Goal: Communication & Community: Answer question/provide support

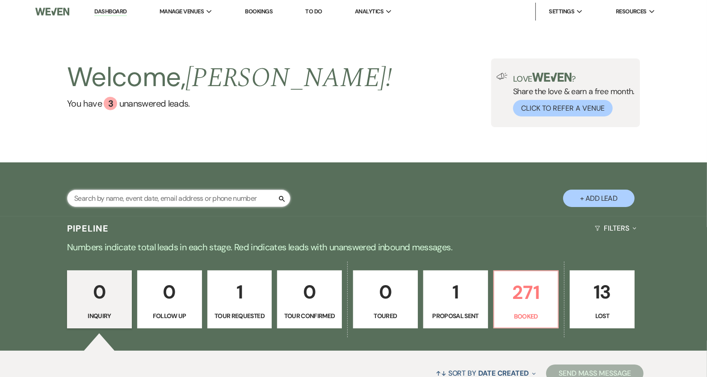
click at [216, 201] on input "text" at bounding box center [178, 198] width 223 height 17
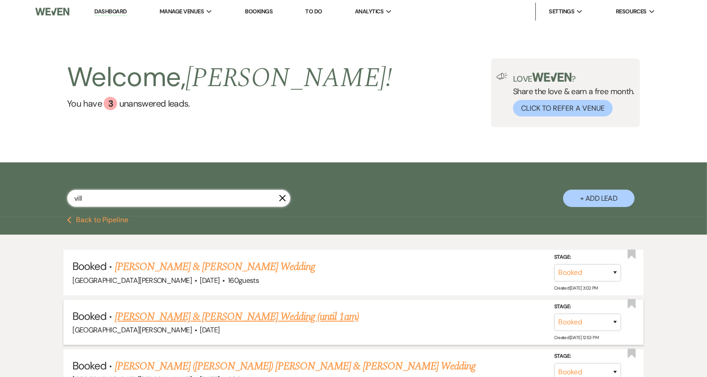
type input "vill"
click at [207, 313] on link "[PERSON_NAME] & [PERSON_NAME] Wedding (until 1am)" at bounding box center [237, 317] width 244 height 16
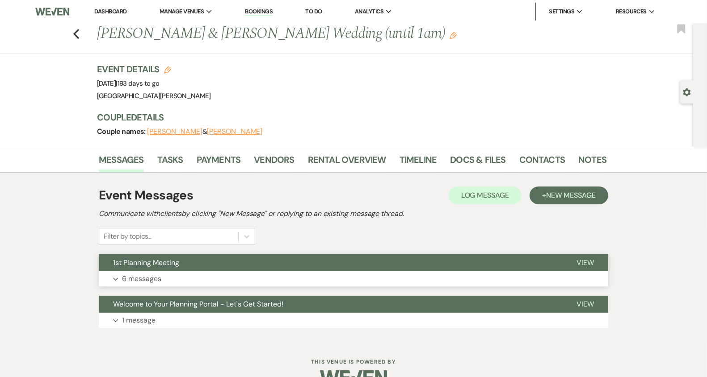
click at [282, 276] on button "Expand 6 messages" at bounding box center [353, 279] width 509 height 15
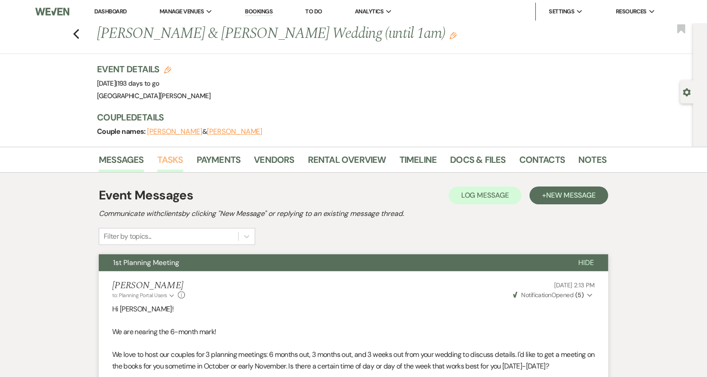
click at [176, 171] on link "Tasks" at bounding box center [170, 163] width 26 height 20
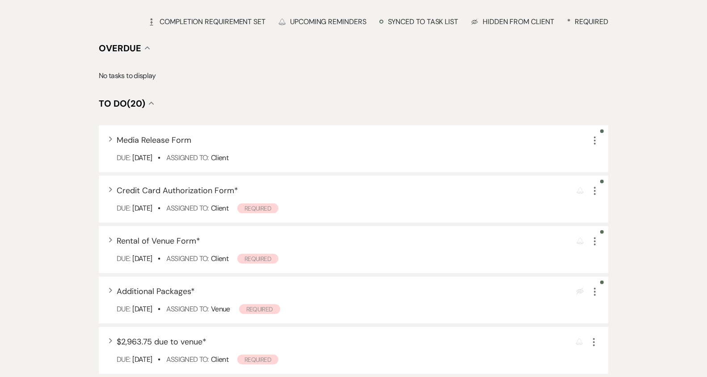
scroll to position [242, 0]
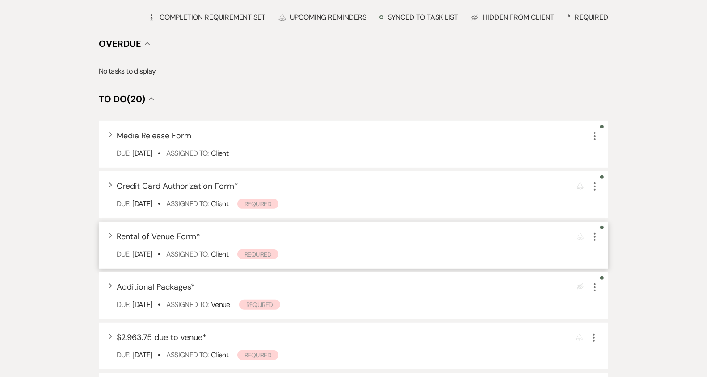
click at [223, 237] on div "Expand Rental of Venue Form * Reminder More" at bounding box center [358, 237] width 482 height 12
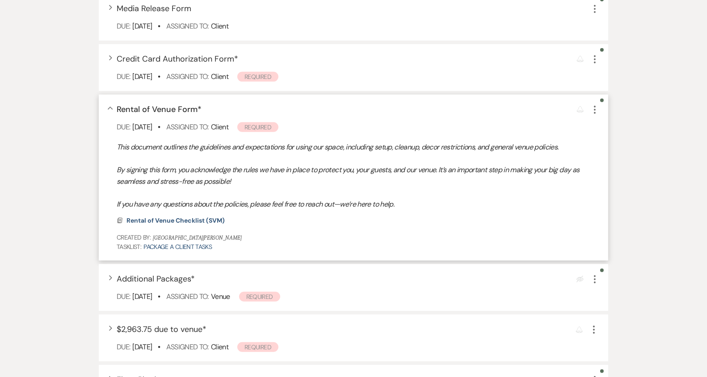
scroll to position [358, 0]
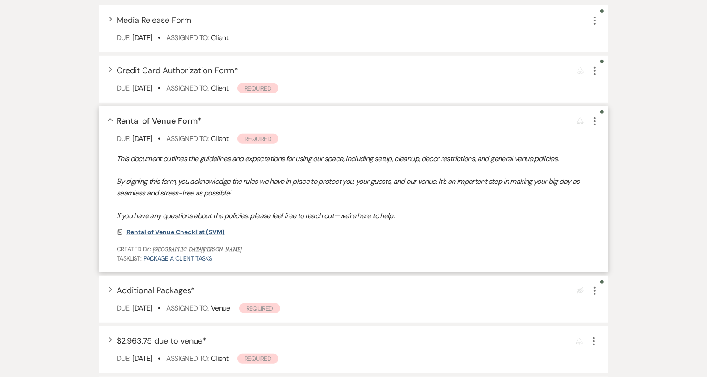
click at [217, 232] on span "Rental of Venue Checklist (SVM)" at bounding box center [175, 232] width 98 height 8
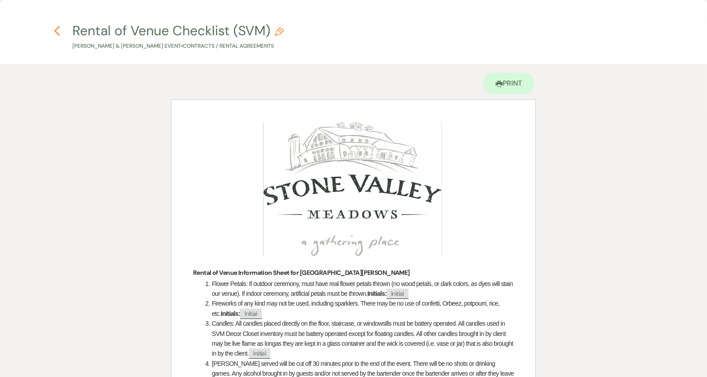
click at [57, 31] on icon "Previous" at bounding box center [57, 30] width 7 height 11
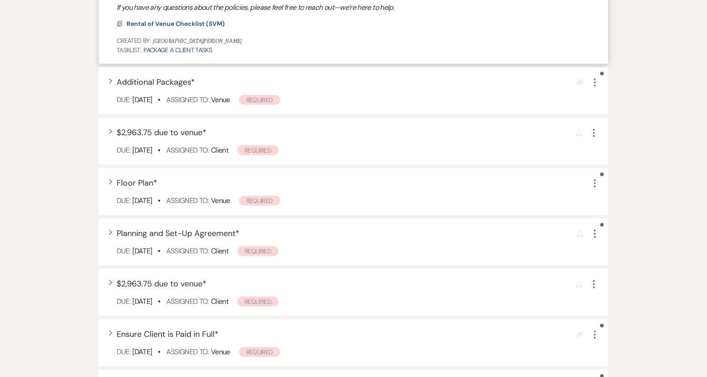
scroll to position [0, 0]
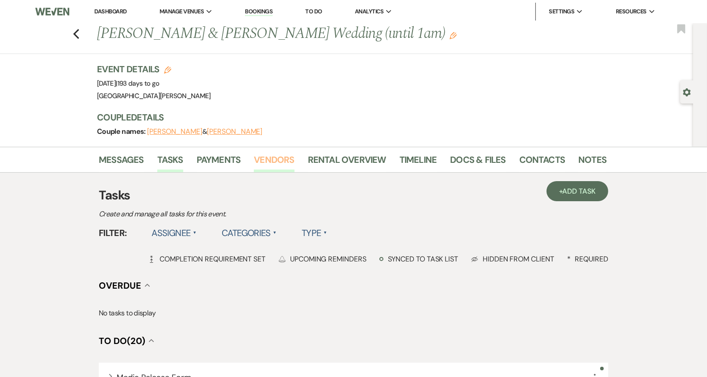
click at [274, 163] on link "Vendors" at bounding box center [274, 163] width 40 height 20
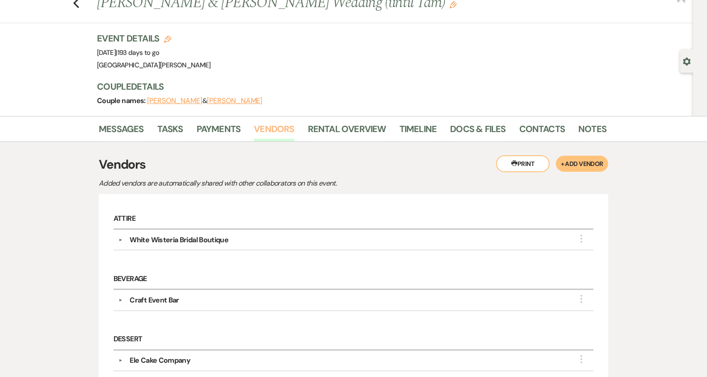
scroll to position [25, 0]
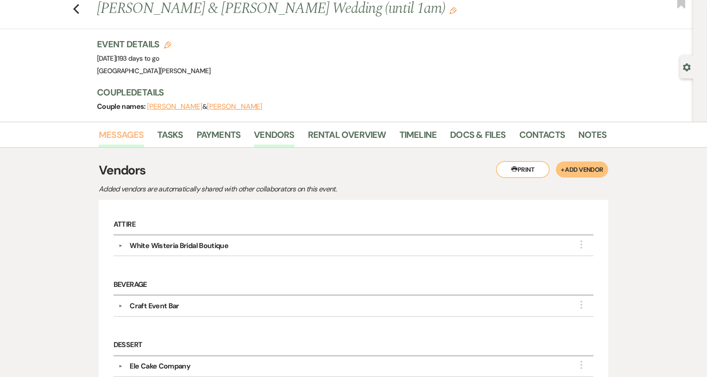
click at [136, 136] on link "Messages" at bounding box center [121, 138] width 45 height 20
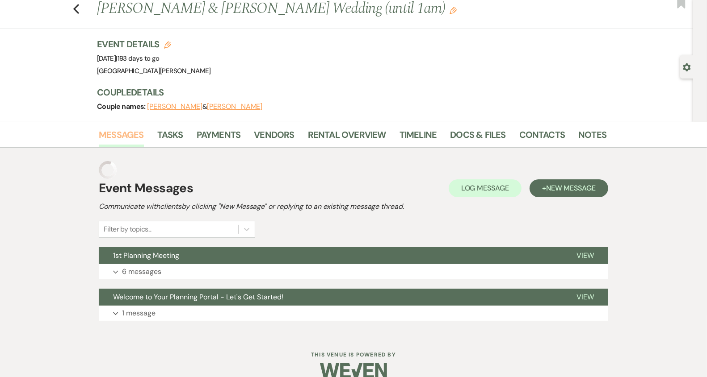
scroll to position [21, 0]
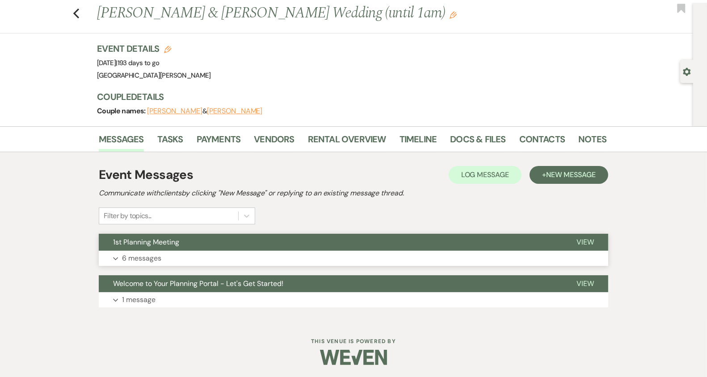
click at [414, 247] on button "1st Planning Meeting" at bounding box center [330, 242] width 463 height 17
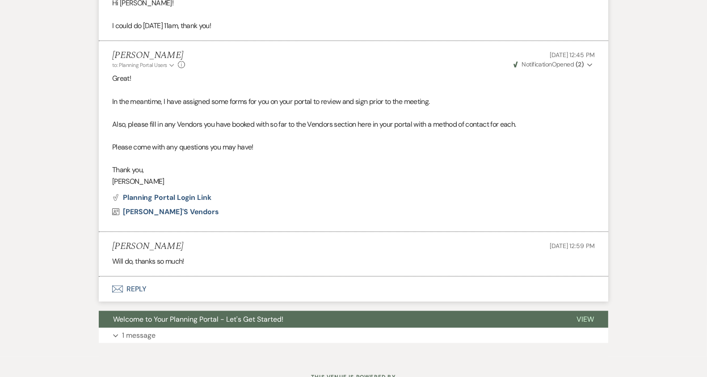
scroll to position [754, 0]
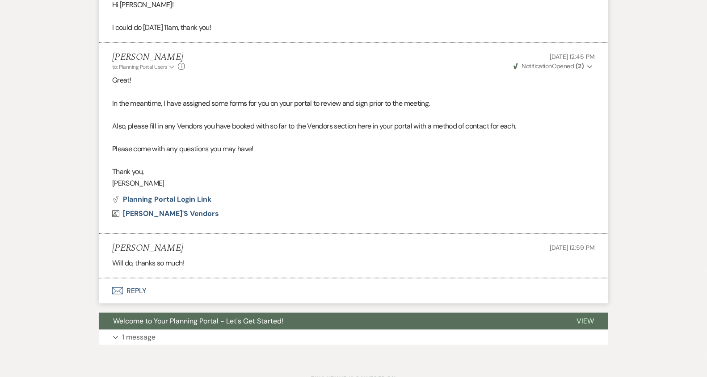
click at [290, 103] on p "In the meantime, I have assigned some forms for you on your portal to review an…" at bounding box center [353, 104] width 482 height 12
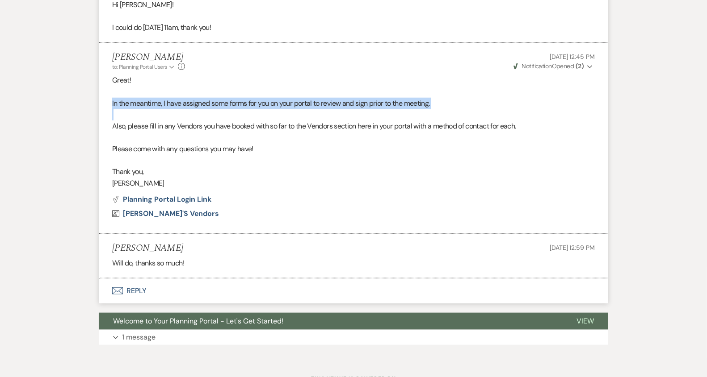
click at [290, 103] on p "In the meantime, I have assigned some forms for you on your portal to review an…" at bounding box center [353, 104] width 482 height 12
click at [200, 289] on button "Envelope Reply" at bounding box center [353, 291] width 509 height 25
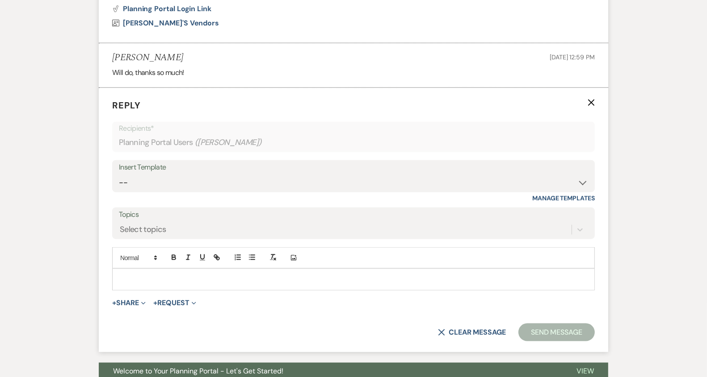
scroll to position [950, 0]
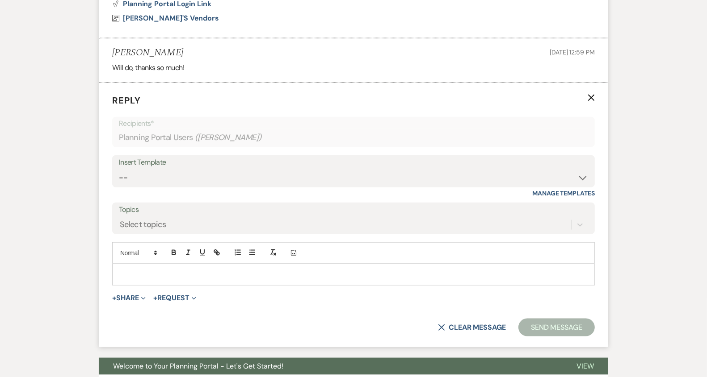
click at [207, 276] on div at bounding box center [353, 274] width 481 height 21
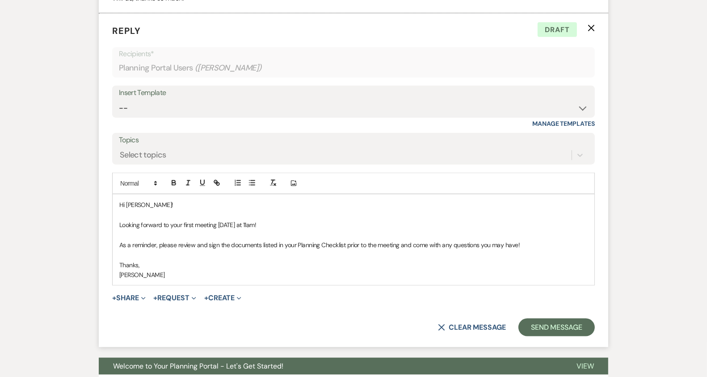
scroll to position [1022, 0]
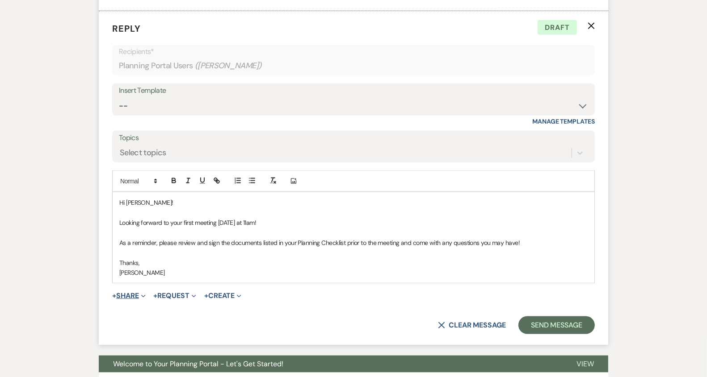
click at [134, 293] on button "+ Share Expand" at bounding box center [128, 296] width 33 height 7
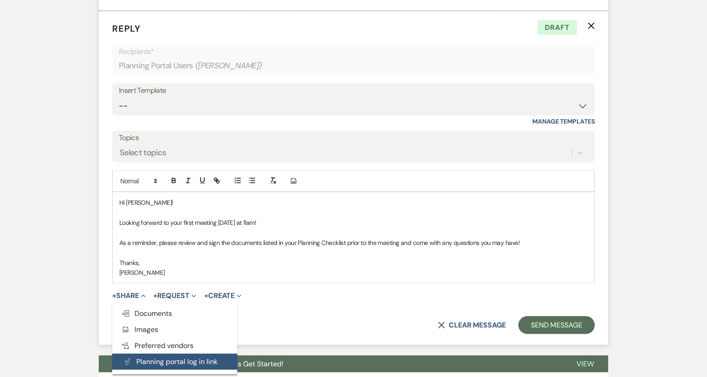
click at [151, 361] on button "Plan Portal Link Planning portal log in link" at bounding box center [174, 362] width 125 height 16
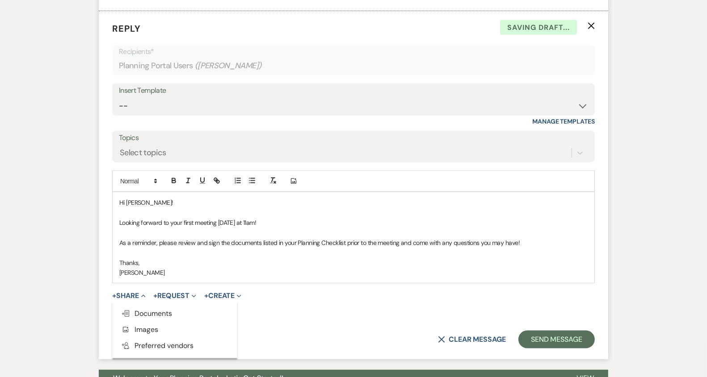
click at [308, 314] on form "Reply X Saving draft... Recipients* Planning Portal Users ( [PERSON_NAME] ) Ins…" at bounding box center [353, 185] width 509 height 349
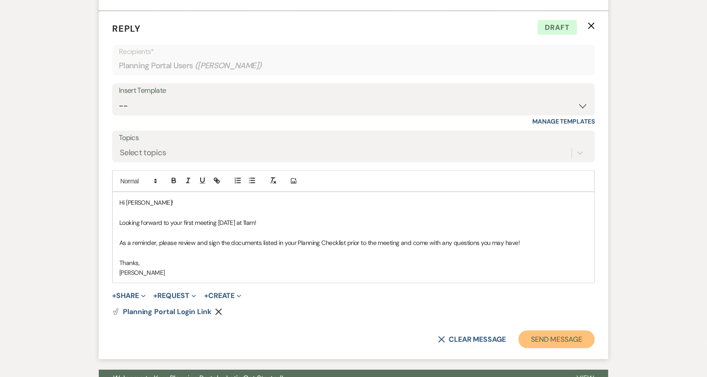
click at [551, 339] on button "Send Message" at bounding box center [556, 340] width 76 height 18
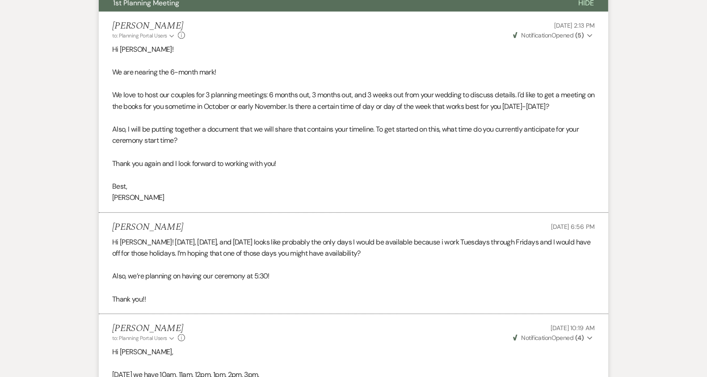
scroll to position [0, 0]
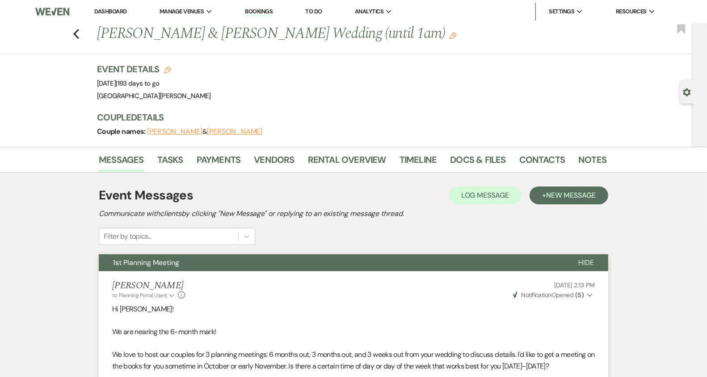
click at [117, 13] on link "Dashboard" at bounding box center [110, 12] width 32 height 8
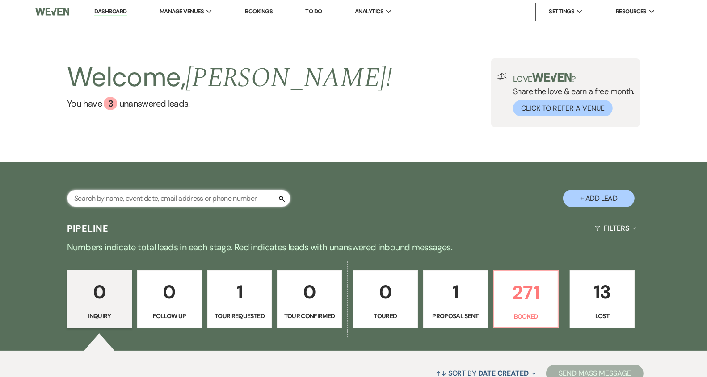
click at [184, 195] on input "text" at bounding box center [178, 198] width 223 height 17
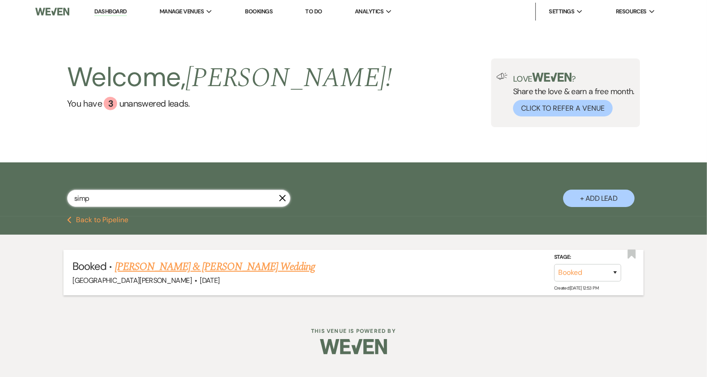
type input "simp"
click at [176, 266] on link "[PERSON_NAME] & [PERSON_NAME] Wedding" at bounding box center [215, 267] width 200 height 16
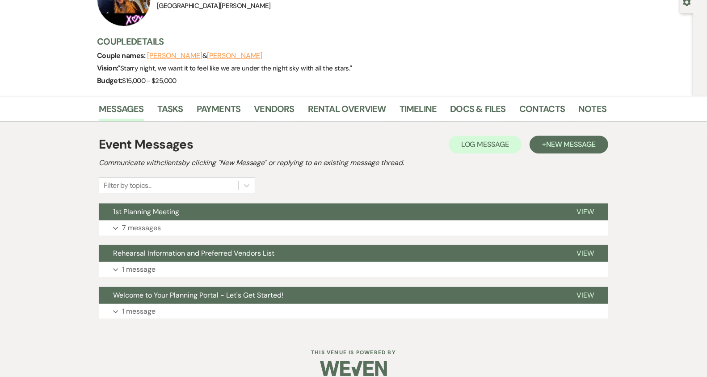
scroll to position [101, 0]
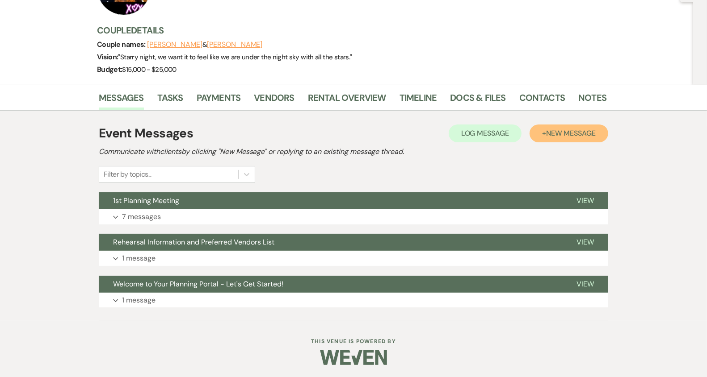
click at [561, 138] on button "+ New Message" at bounding box center [568, 134] width 79 height 18
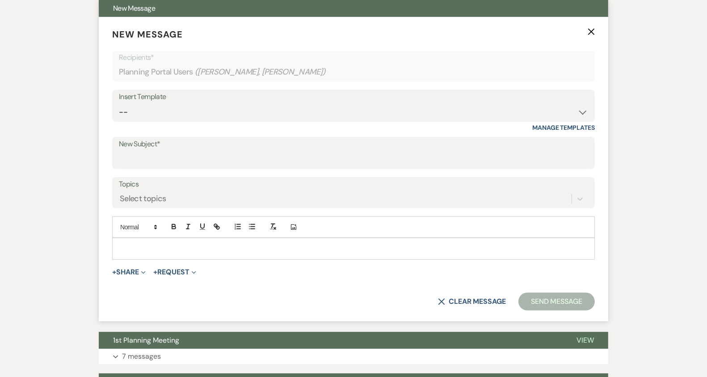
scroll to position [318, 0]
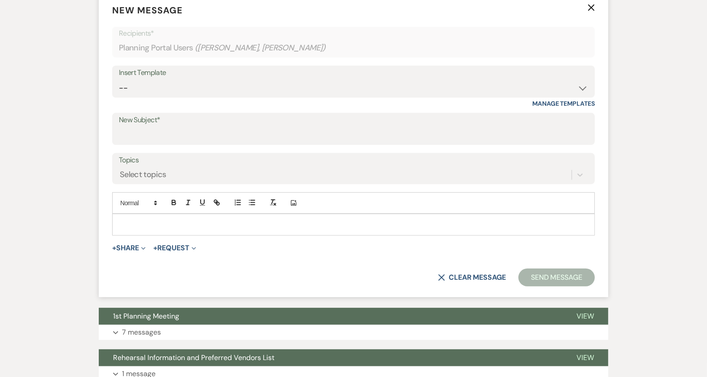
click at [271, 228] on div at bounding box center [353, 224] width 481 height 21
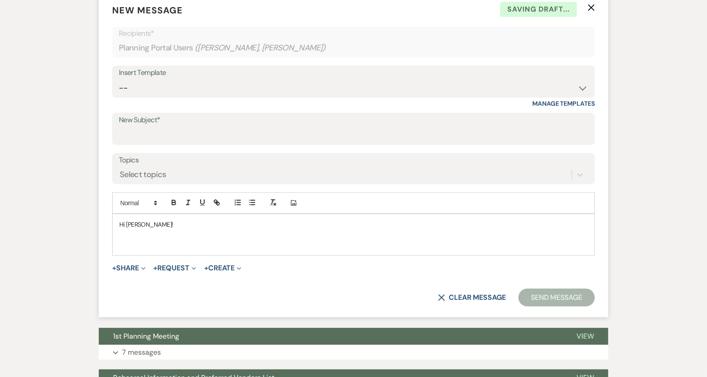
scroll to position [452, 0]
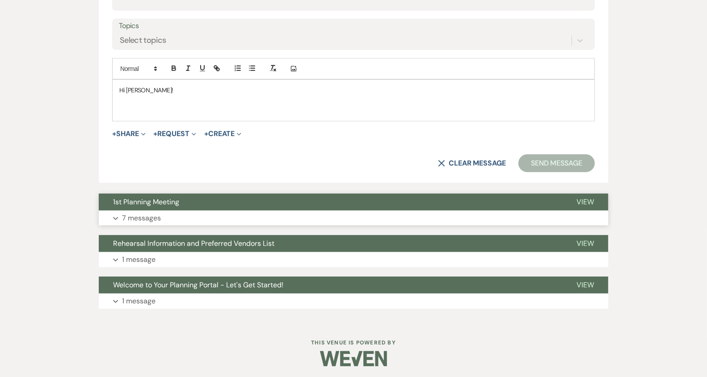
click at [312, 221] on button "Expand 7 messages" at bounding box center [353, 218] width 509 height 15
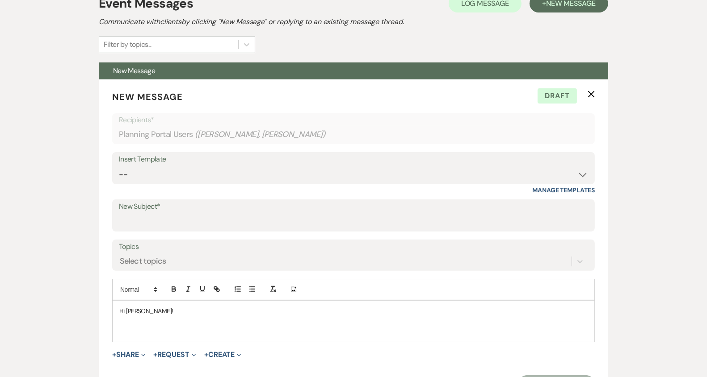
scroll to position [245, 0]
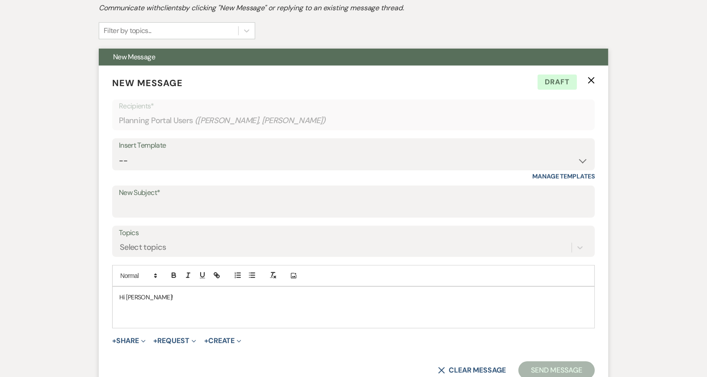
click at [255, 321] on div "Hi [PERSON_NAME]!" at bounding box center [353, 307] width 481 height 41
click at [221, 317] on p "I'm looking forward to our 2nd plannign meeting [DEMOGRAPHIC_DATA] at 4pm!" at bounding box center [353, 318] width 468 height 10
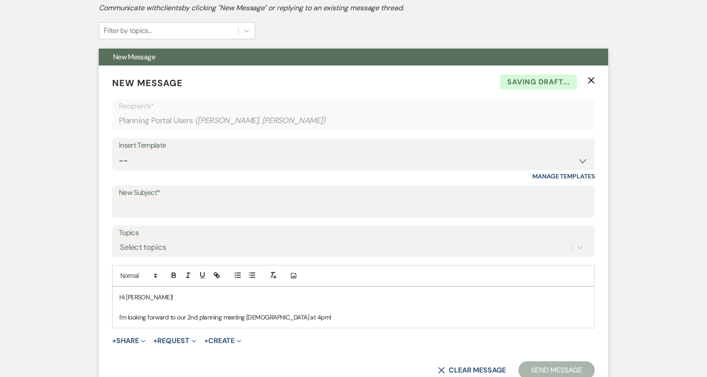
click at [250, 317] on p "I'm looking forward to our 2nd planning meeting [DEMOGRAPHIC_DATA] at 4pm!" at bounding box center [353, 318] width 468 height 10
click at [301, 317] on p "I'm looking forward to our 2nd planning meeting [DATE] at 4pm!" at bounding box center [353, 318] width 468 height 10
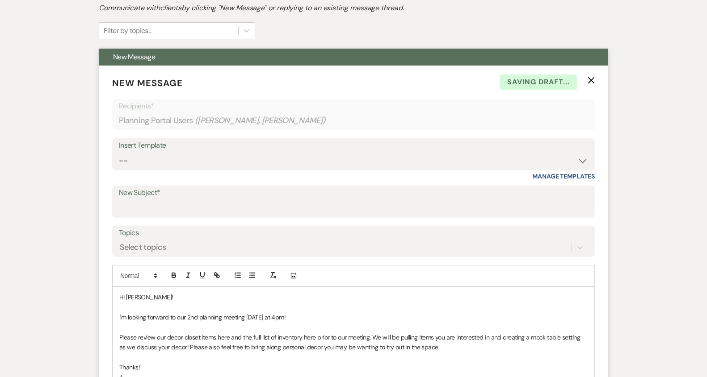
scroll to position [247, 0]
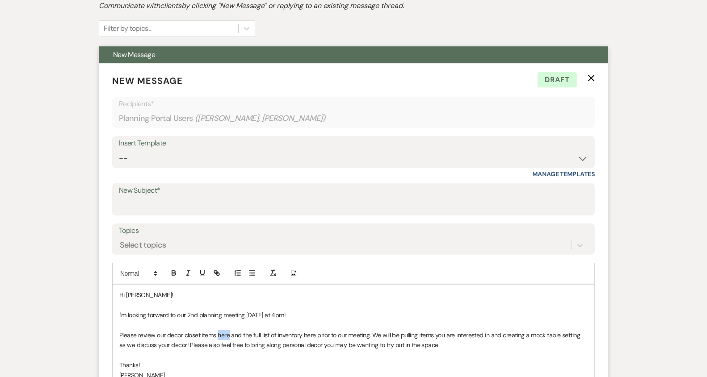
drag, startPoint x: 229, startPoint y: 335, endPoint x: 219, endPoint y: 335, distance: 10.3
click at [219, 335] on p "Please review our decor closet items here and the full list of inventory here p…" at bounding box center [353, 340] width 468 height 20
click at [215, 268] on button "button" at bounding box center [216, 273] width 13 height 11
paste input "ttps://[DOMAIN_NAME][URL]"
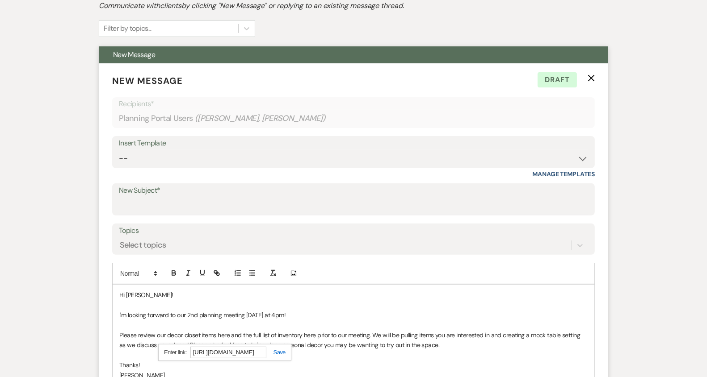
click at [280, 353] on link at bounding box center [275, 352] width 19 height 7
drag, startPoint x: 316, startPoint y: 336, endPoint x: 305, endPoint y: 335, distance: 11.2
click at [305, 335] on p "Please review our decor closet items here and the full list of inventory here p…" at bounding box center [353, 340] width 468 height 20
click at [214, 271] on icon "button" at bounding box center [215, 272] width 3 height 3
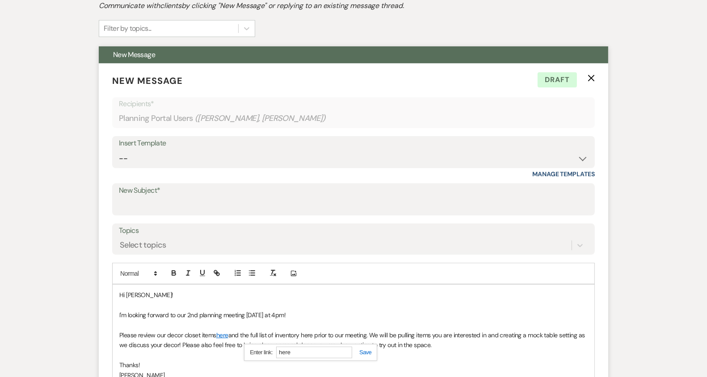
paste input "ttps://[DOMAIN_NAME][URL]"
type input "[URL][DOMAIN_NAME]"
click at [365, 353] on link at bounding box center [361, 352] width 19 height 7
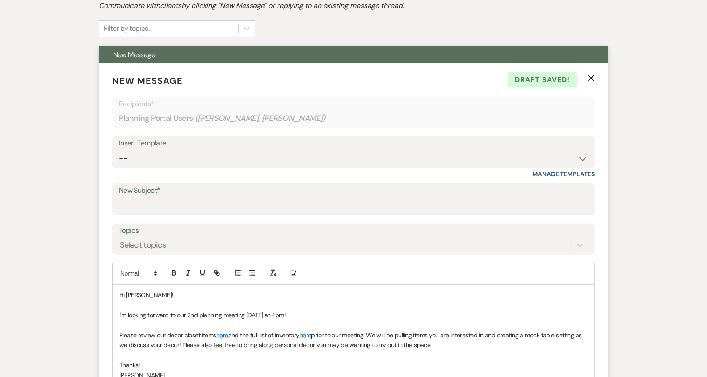
click at [350, 353] on p at bounding box center [353, 356] width 468 height 10
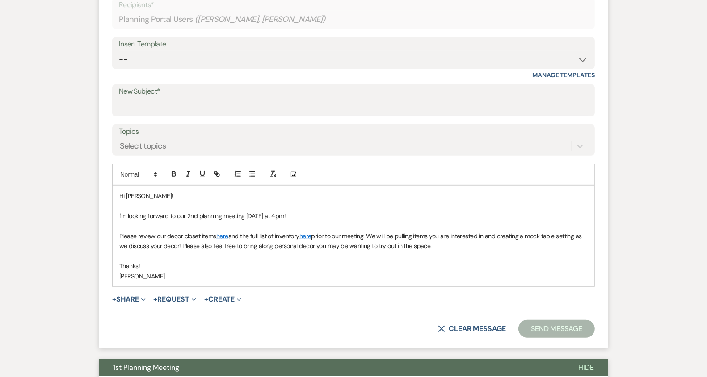
scroll to position [371, 0]
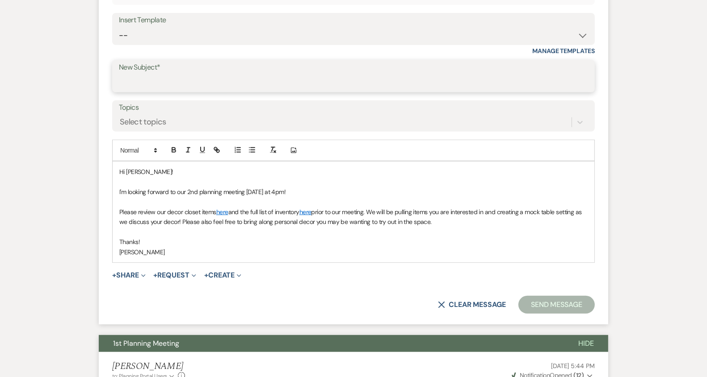
click at [441, 87] on input "New Subject*" at bounding box center [353, 82] width 469 height 17
type input "2nd Planning Meeting"
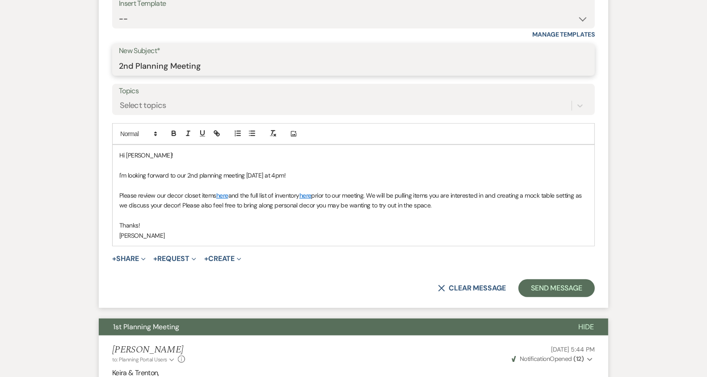
scroll to position [398, 0]
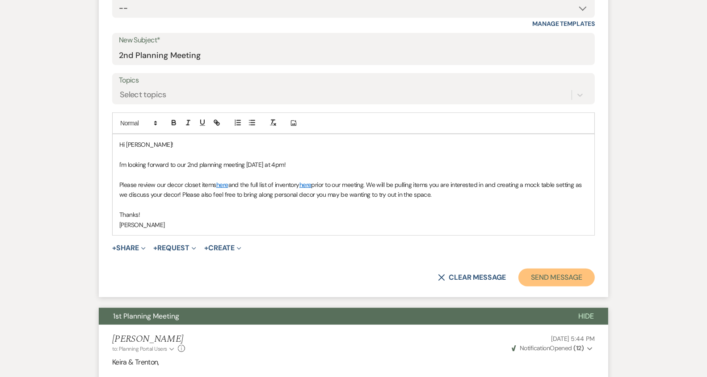
click at [560, 273] on button "Send Message" at bounding box center [556, 278] width 76 height 18
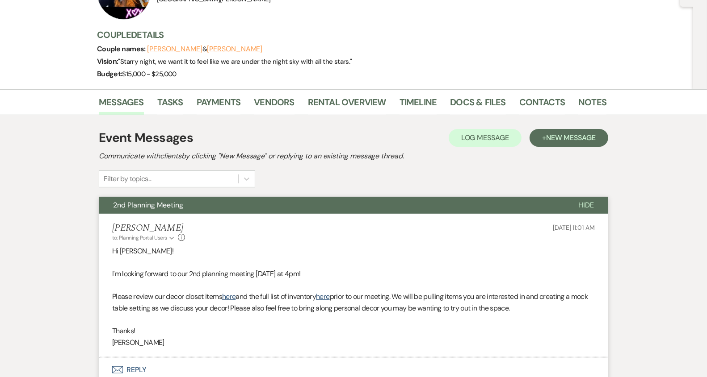
scroll to position [93, 0]
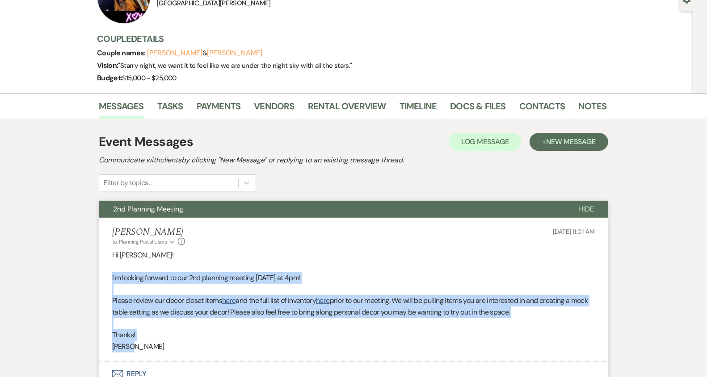
drag, startPoint x: 112, startPoint y: 277, endPoint x: 132, endPoint y: 348, distance: 74.1
click at [132, 348] on div "Hi [PERSON_NAME]! I'm looking forward to our 2nd planning meeting [DATE] at 4pm…" at bounding box center [353, 301] width 482 height 103
copy div "I'm looking forward to our 2nd planning meeting [DATE] at 4pm! Please review ou…"
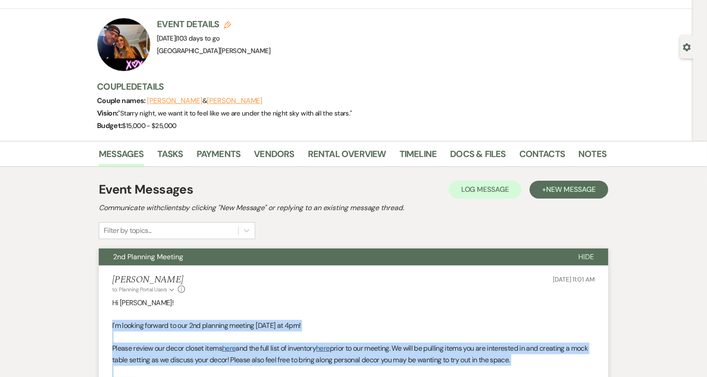
scroll to position [0, 0]
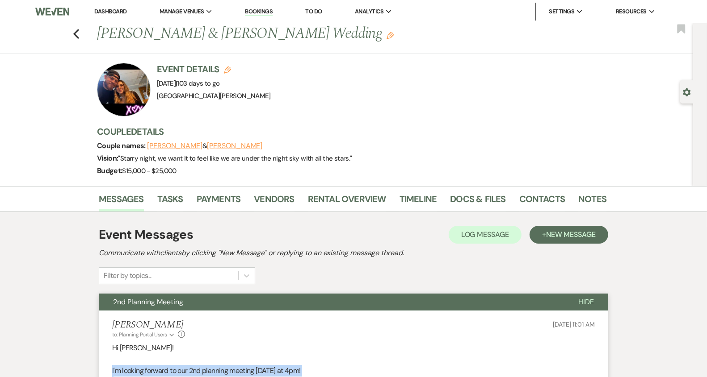
click at [115, 15] on link "Dashboard" at bounding box center [110, 12] width 32 height 8
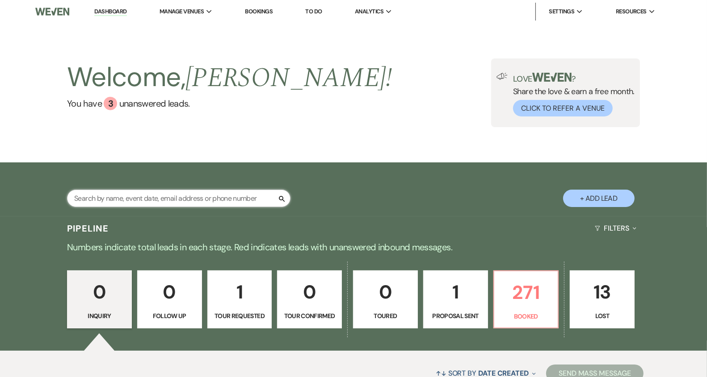
click at [177, 201] on input "text" at bounding box center [178, 198] width 223 height 17
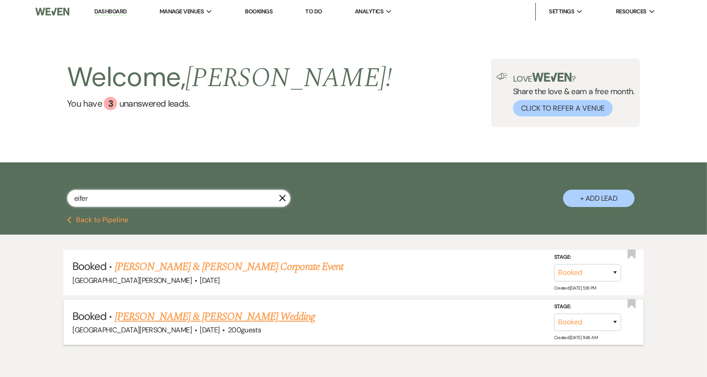
type input "eifer"
click at [177, 315] on link "[PERSON_NAME] & [PERSON_NAME] Wedding" at bounding box center [215, 317] width 200 height 16
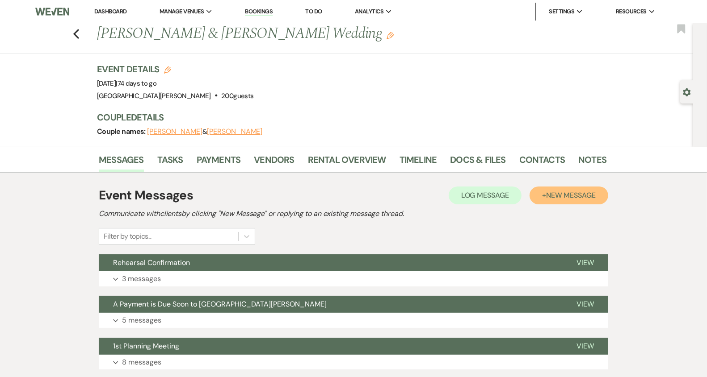
click at [570, 200] on button "+ New Message" at bounding box center [568, 196] width 79 height 18
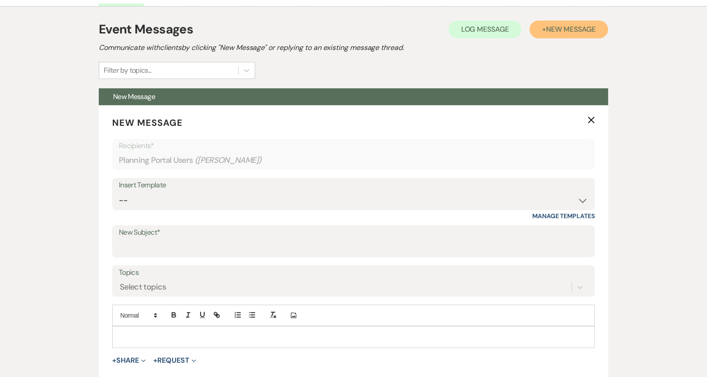
scroll to position [172, 0]
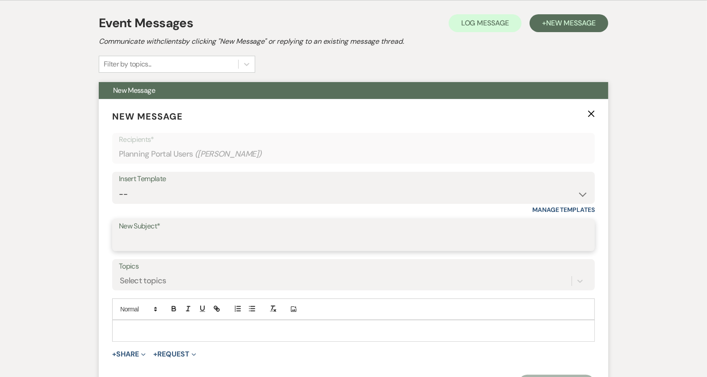
click at [300, 245] on input "New Subject*" at bounding box center [353, 241] width 469 height 17
type input "2nd Planning Meeting"
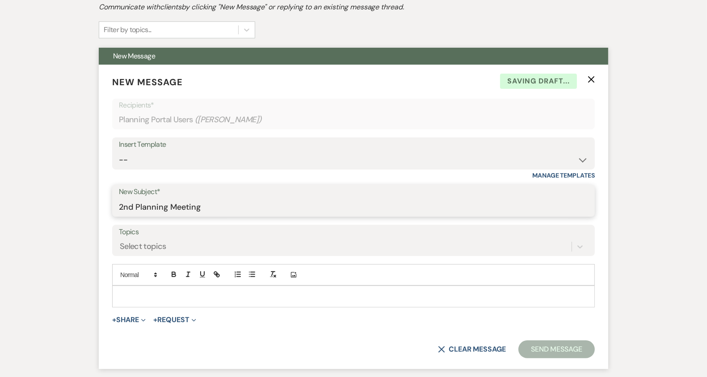
scroll to position [210, 0]
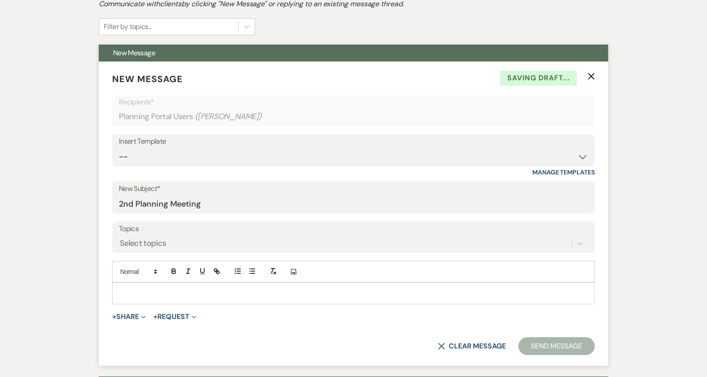
click at [237, 286] on div at bounding box center [353, 293] width 481 height 21
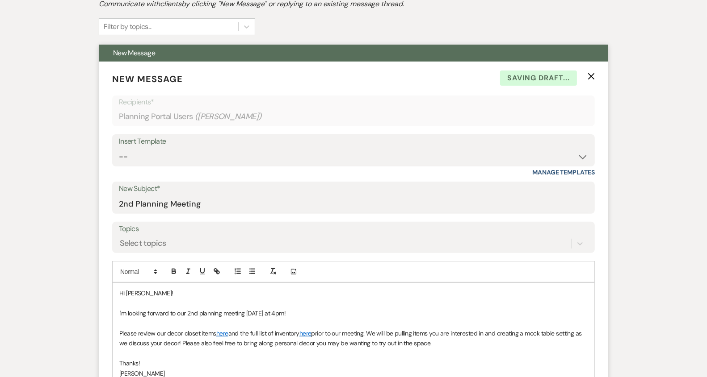
scroll to position [221, 0]
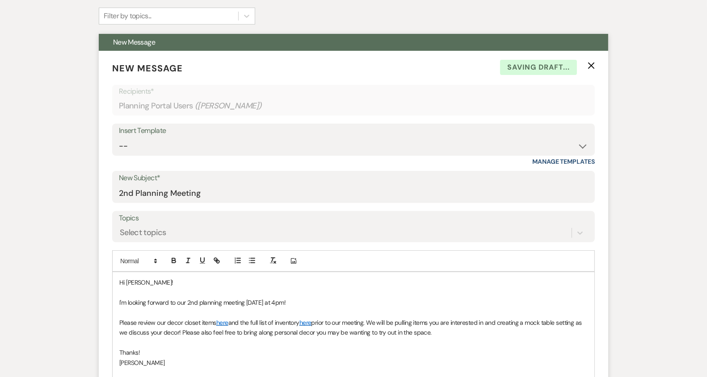
click at [273, 303] on span "I'm looking forward to our 2nd planning meeting [DATE] at 4pm!" at bounding box center [202, 303] width 166 height 8
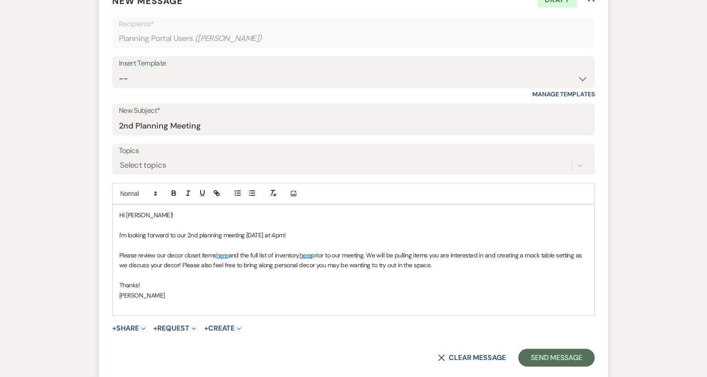
scroll to position [290, 0]
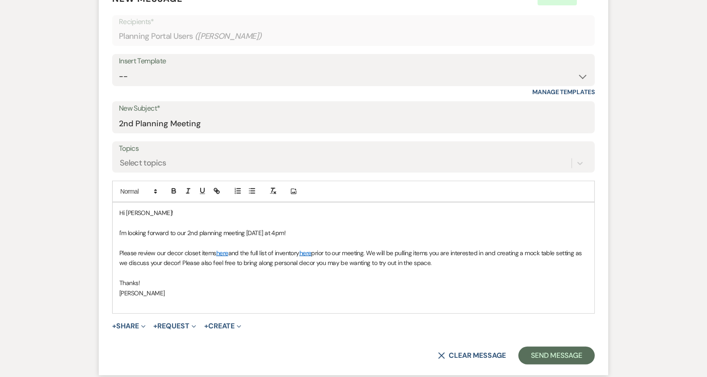
click at [334, 305] on p at bounding box center [353, 303] width 468 height 10
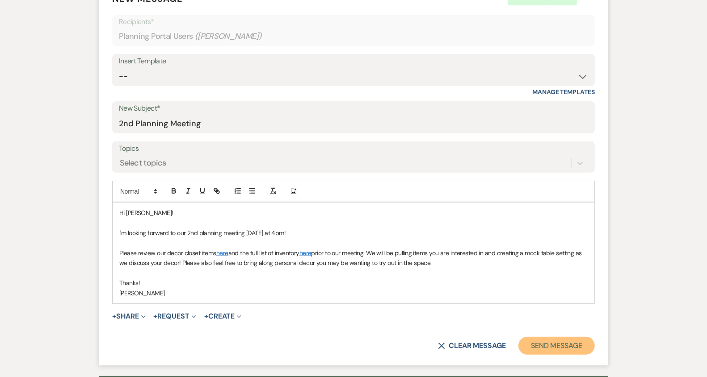
click at [557, 340] on button "Send Message" at bounding box center [556, 346] width 76 height 18
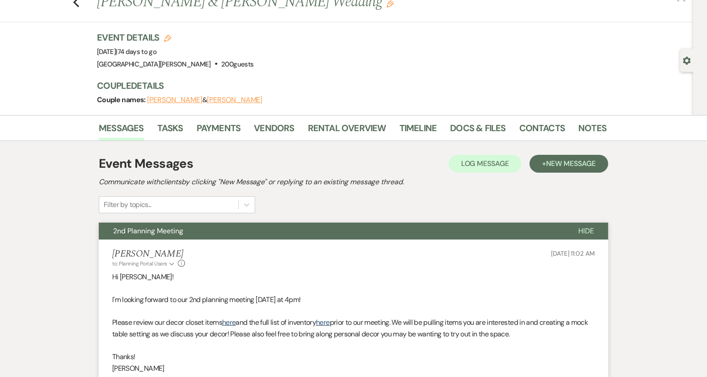
scroll to position [0, 0]
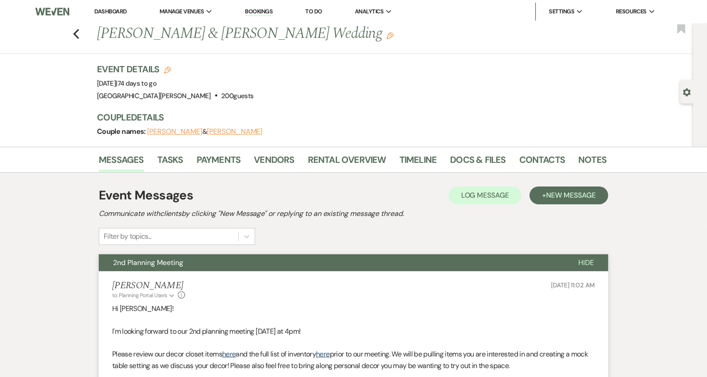
click at [115, 11] on link "Dashboard" at bounding box center [110, 12] width 32 height 8
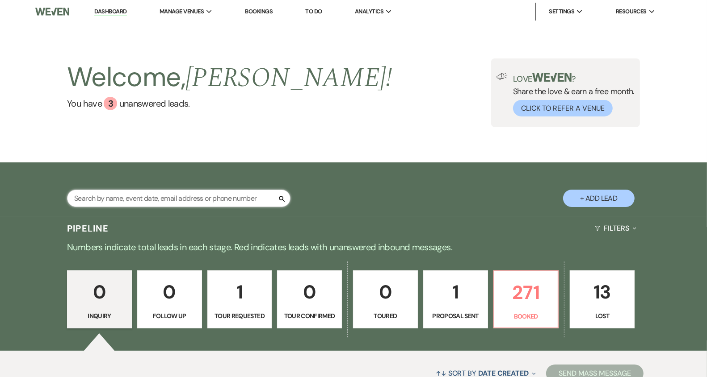
click at [166, 198] on input "text" at bounding box center [178, 198] width 223 height 17
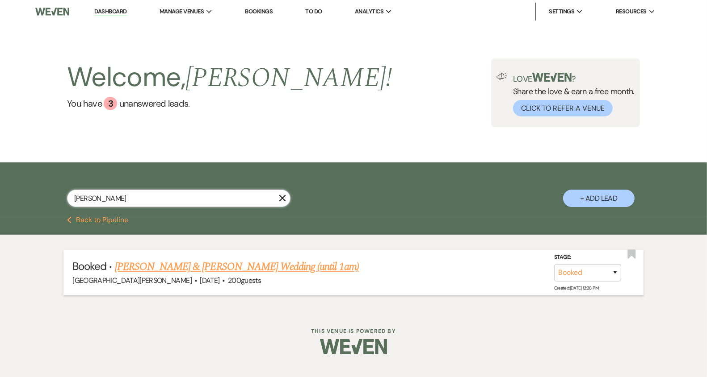
type input "[PERSON_NAME]"
click at [203, 270] on link "[PERSON_NAME] & [PERSON_NAME] Wedding (until 1am)" at bounding box center [237, 267] width 244 height 16
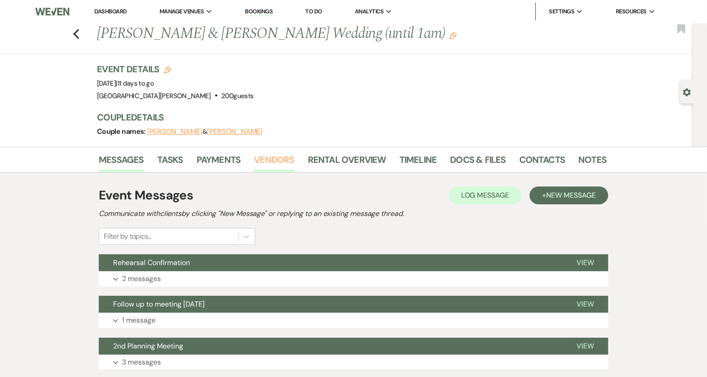
click at [265, 163] on link "Vendors" at bounding box center [274, 163] width 40 height 20
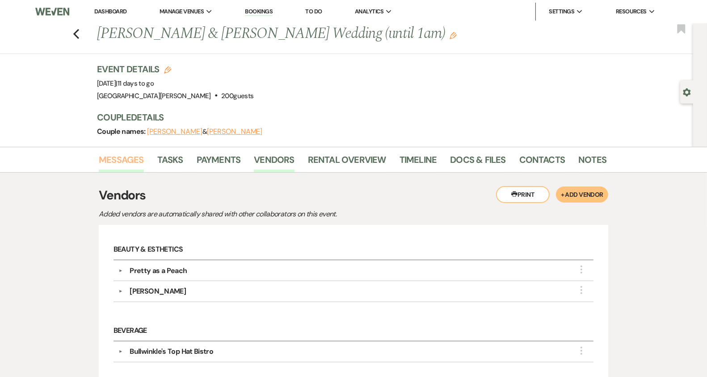
click at [130, 161] on link "Messages" at bounding box center [121, 163] width 45 height 20
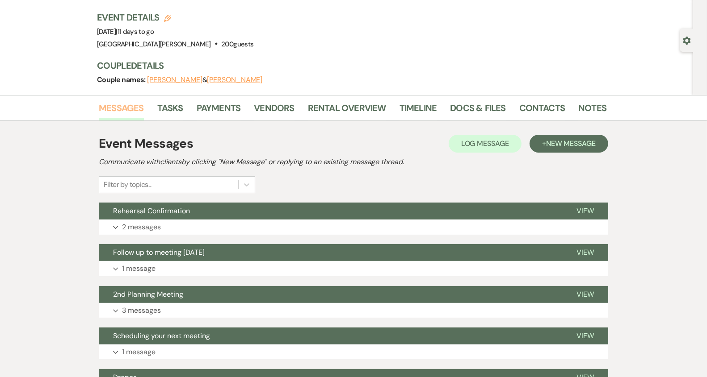
scroll to position [54, 0]
